Goal: Information Seeking & Learning: Understand process/instructions

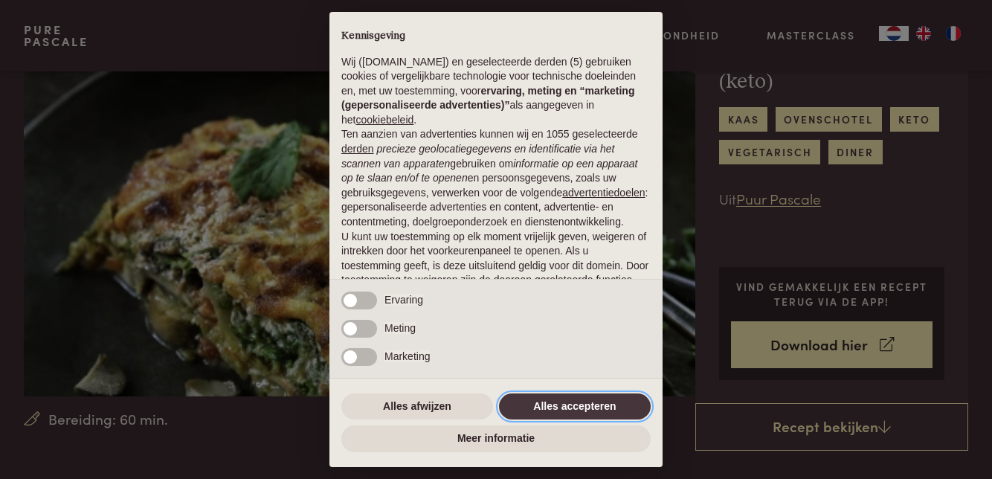
click at [594, 409] on button "Alles accepteren" at bounding box center [575, 407] width 152 height 27
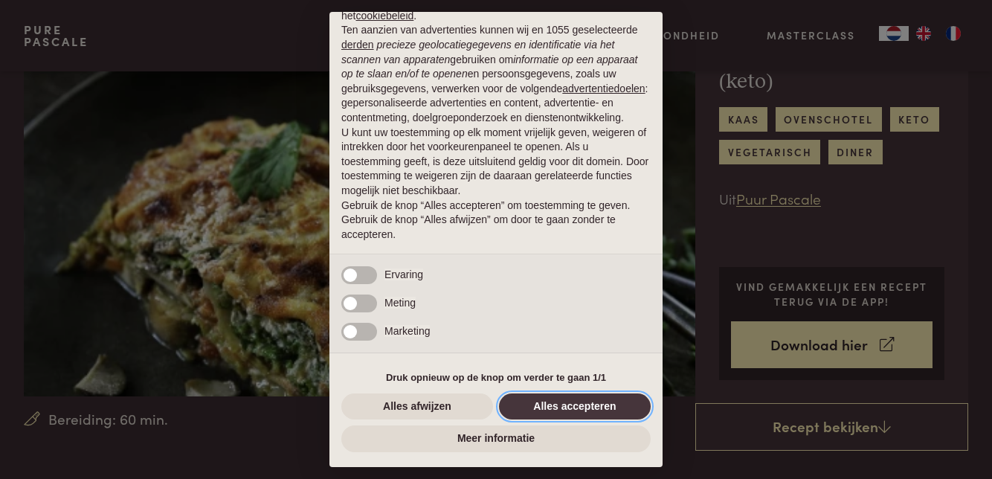
click at [612, 409] on button "Alles accepteren" at bounding box center [575, 407] width 152 height 27
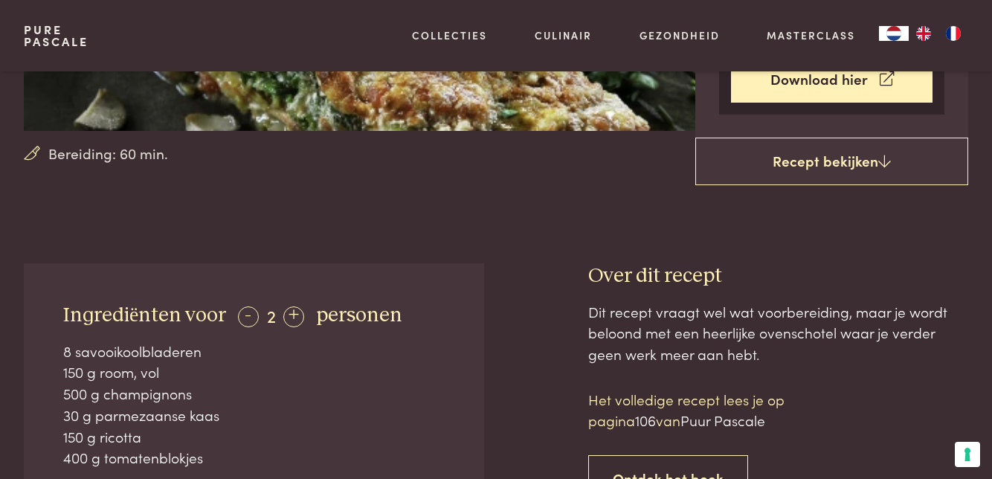
scroll to position [394, 0]
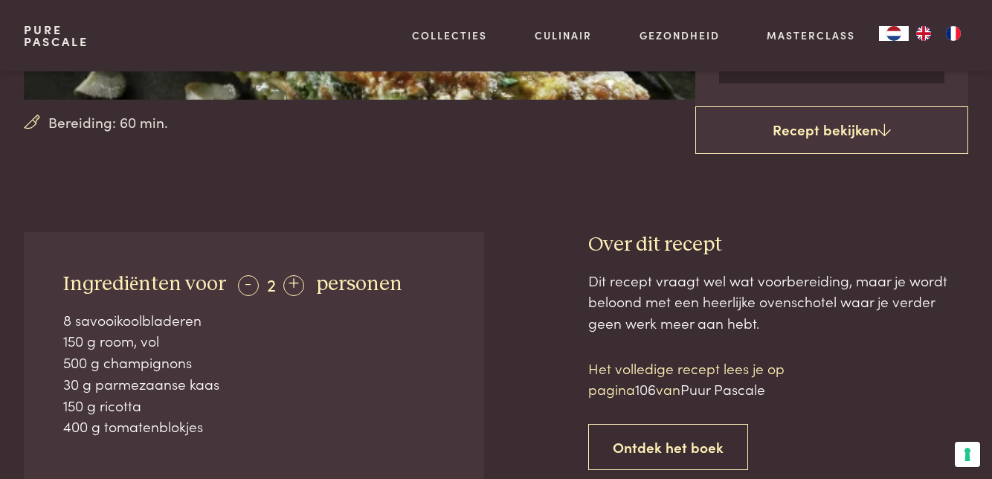
click at [295, 287] on div "+" at bounding box center [293, 285] width 21 height 21
click at [553, 350] on div at bounding box center [536, 474] width 57 height 485
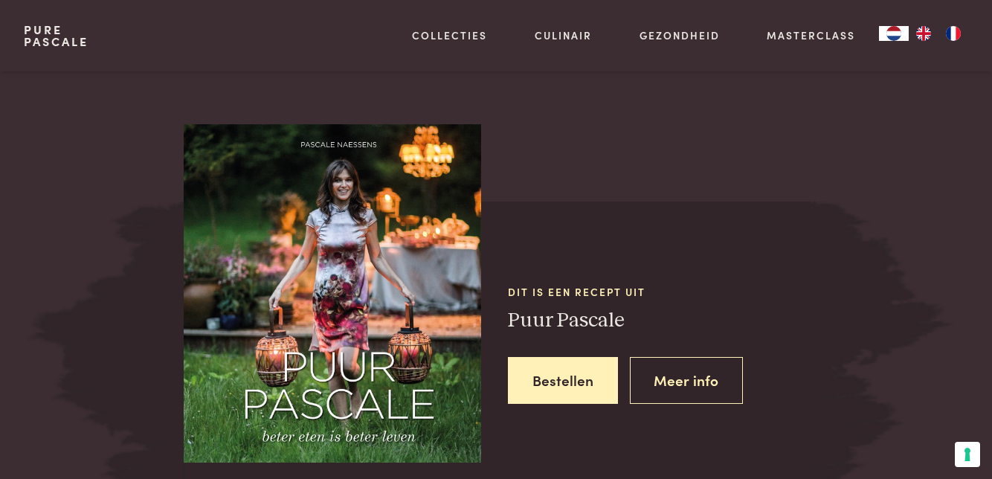
scroll to position [1217, 0]
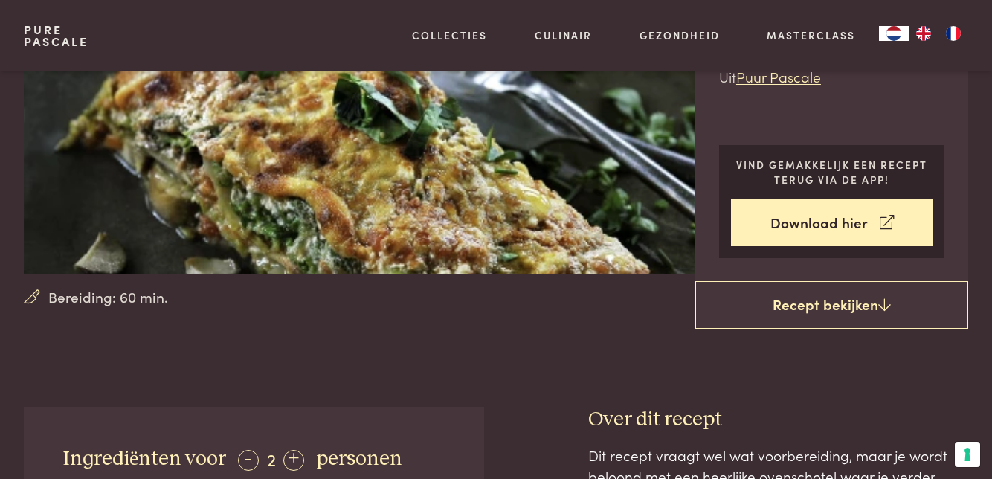
click at [879, 306] on icon at bounding box center [885, 305] width 13 height 14
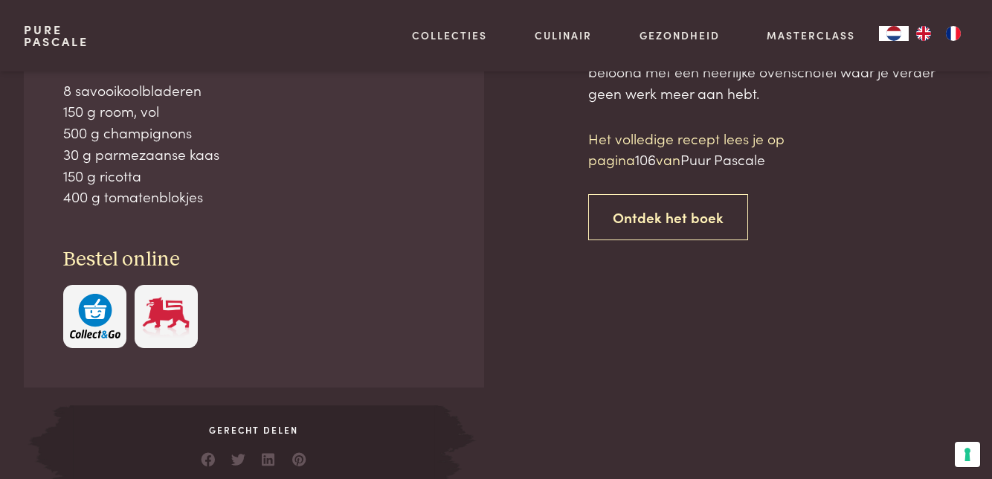
scroll to position [623, 0]
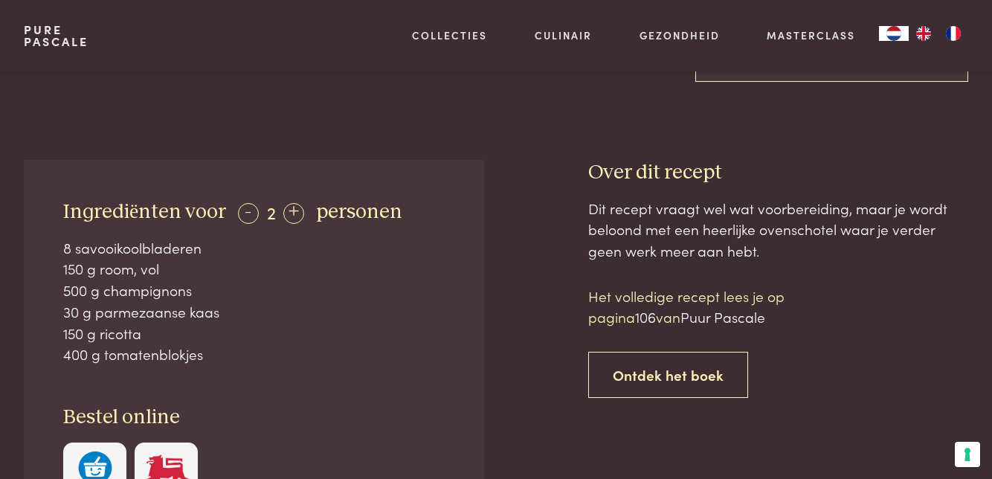
scroll to position [470, 0]
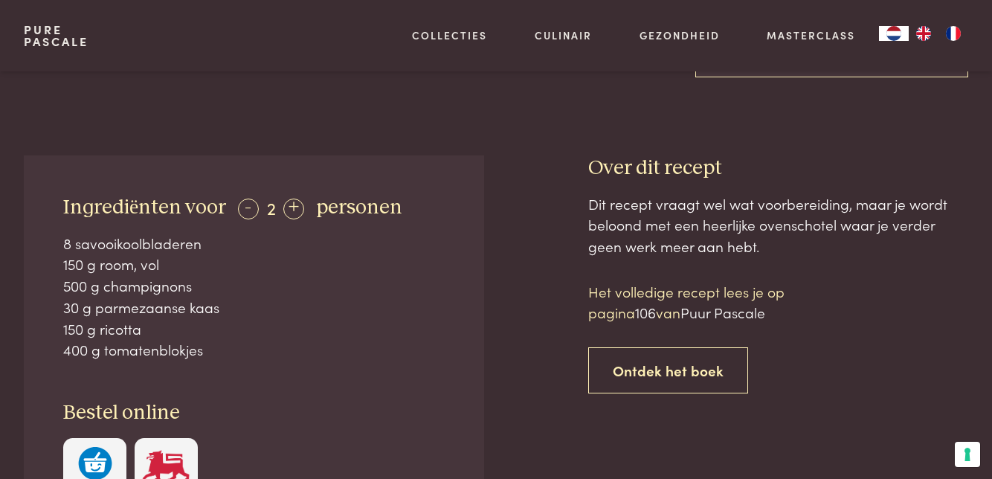
scroll to position [623, 0]
